Goal: Find specific page/section: Find specific page/section

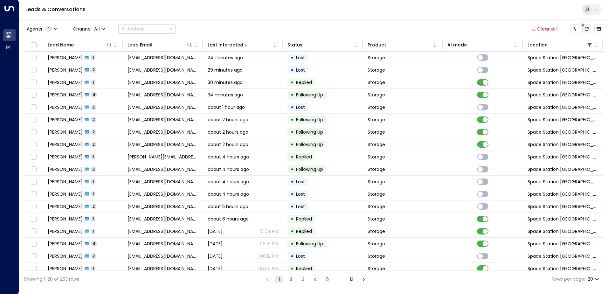
click at [588, 25] on button "There are new threads available. Refresh the grid to view the latest updates." at bounding box center [586, 28] width 9 height 9
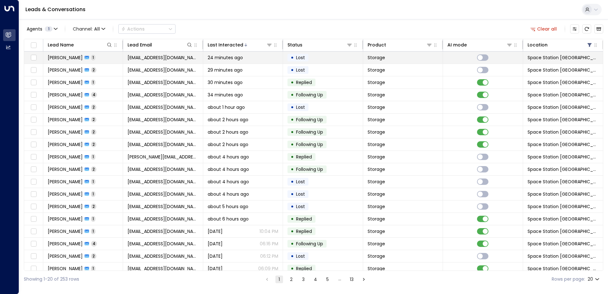
click at [204, 54] on td "24 minutes ago" at bounding box center [243, 58] width 80 height 12
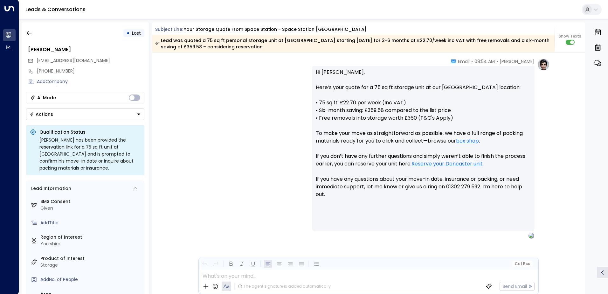
scroll to position [626, 0]
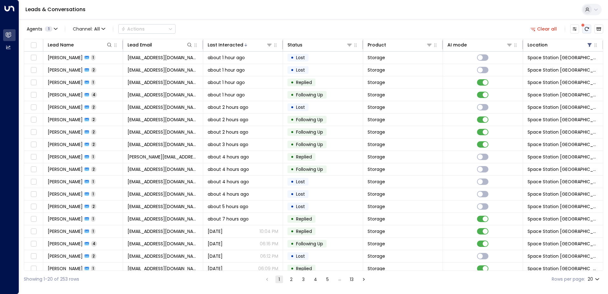
click at [582, 31] on button "There are new threads available. Refresh the grid to view the latest updates." at bounding box center [586, 28] width 9 height 9
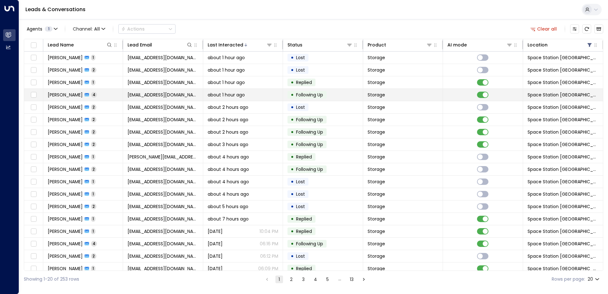
click at [111, 95] on td "Mark Fear 4" at bounding box center [83, 95] width 80 height 12
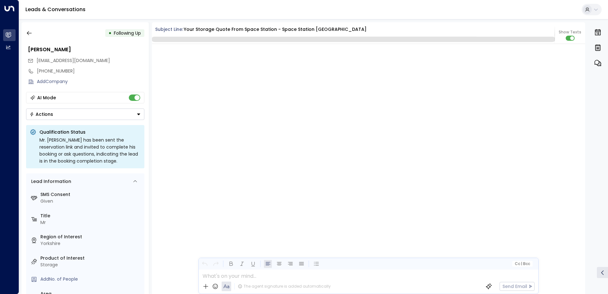
scroll to position [1415, 0]
